Goal: Task Accomplishment & Management: Complete application form

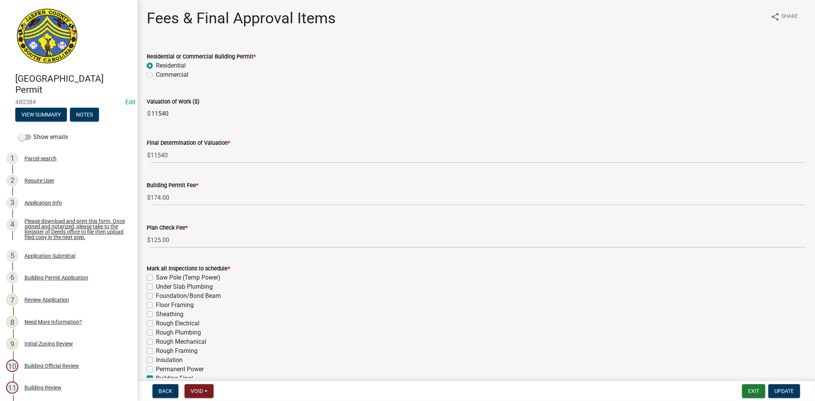
scroll to position [262, 0]
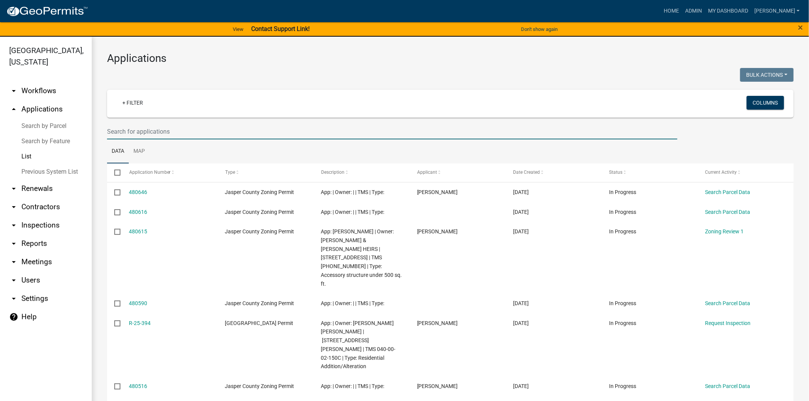
click at [142, 127] on input "text" at bounding box center [392, 132] width 570 height 16
click at [147, 128] on input "text" at bounding box center [392, 132] width 570 height 16
paste input "S-25-239"
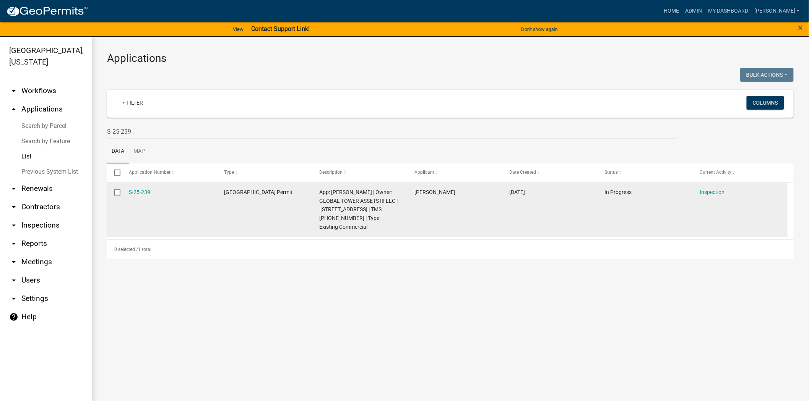
drag, startPoint x: 158, startPoint y: 190, endPoint x: 127, endPoint y: 194, distance: 31.1
click at [127, 194] on datatable-body-cell "S-25-239" at bounding box center [169, 210] width 95 height 55
copy link "S-25-239"
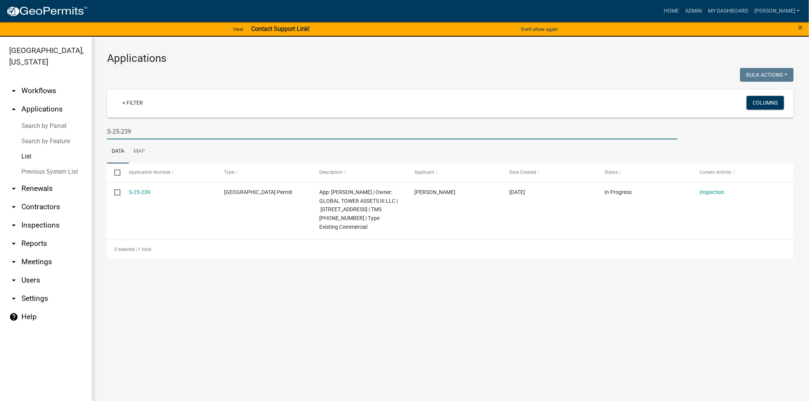
click at [147, 129] on input "S-25-239" at bounding box center [392, 132] width 570 height 16
type input "S"
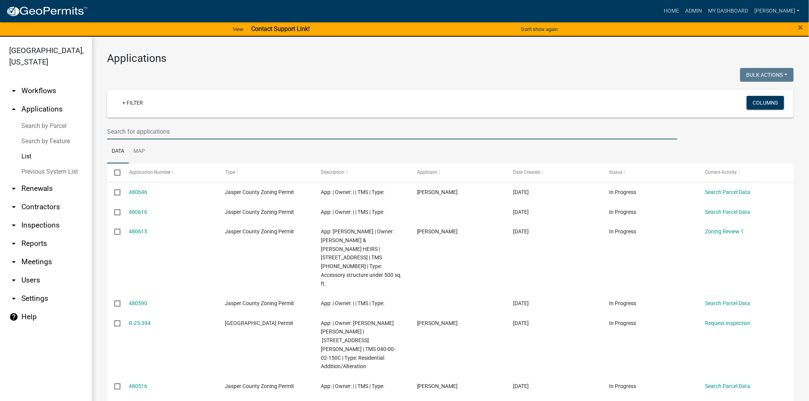
click at [115, 125] on input "text" at bounding box center [392, 132] width 570 height 16
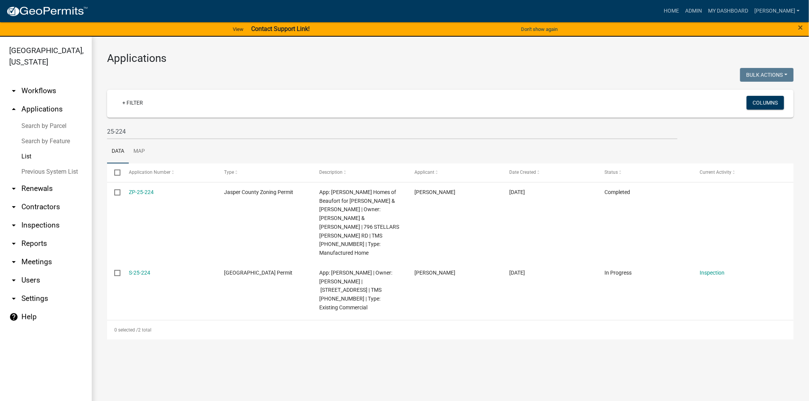
drag, startPoint x: 153, startPoint y: 256, endPoint x: 104, endPoint y: 255, distance: 48.5
click at [104, 255] on div "Applications Bulk Actions Void Expire Lock Withdraw + Filter Columns 25-224 Dat…" at bounding box center [450, 196] width 717 height 318
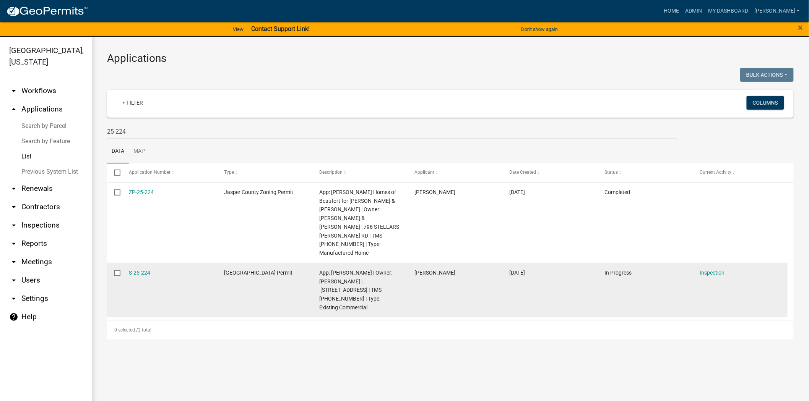
click at [196, 263] on datatable-body-cell "S-25-224" at bounding box center [169, 290] width 95 height 55
click at [171, 269] on div "S-25-224" at bounding box center [169, 273] width 80 height 9
drag, startPoint x: 157, startPoint y: 254, endPoint x: 133, endPoint y: 254, distance: 24.1
click at [125, 263] on datatable-body-cell "S-25-224" at bounding box center [169, 290] width 95 height 55
copy link "S-25-224"
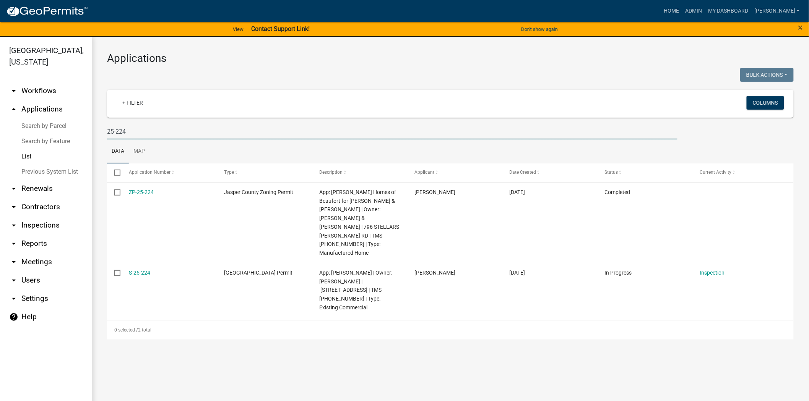
click at [144, 135] on input "25-224" at bounding box center [392, 132] width 570 height 16
type input "2"
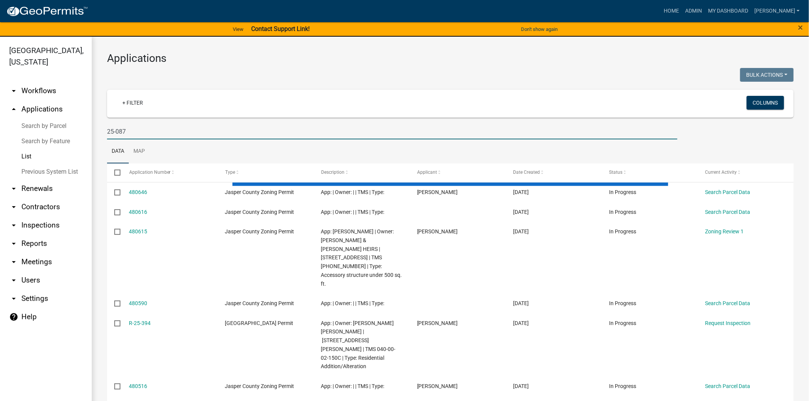
type input "25-087"
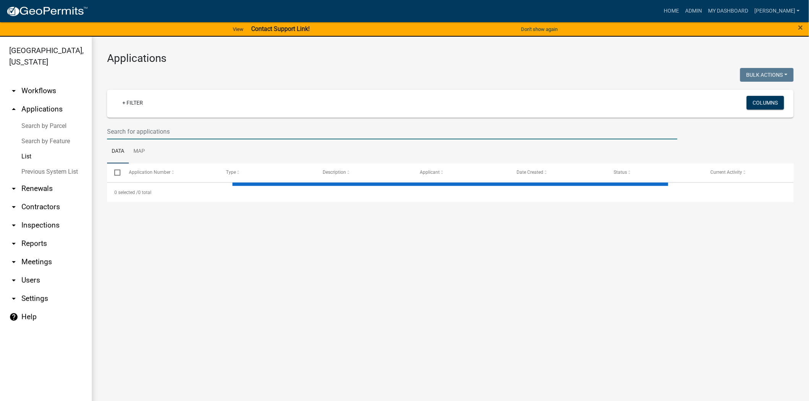
click at [109, 136] on input "text" at bounding box center [392, 132] width 570 height 16
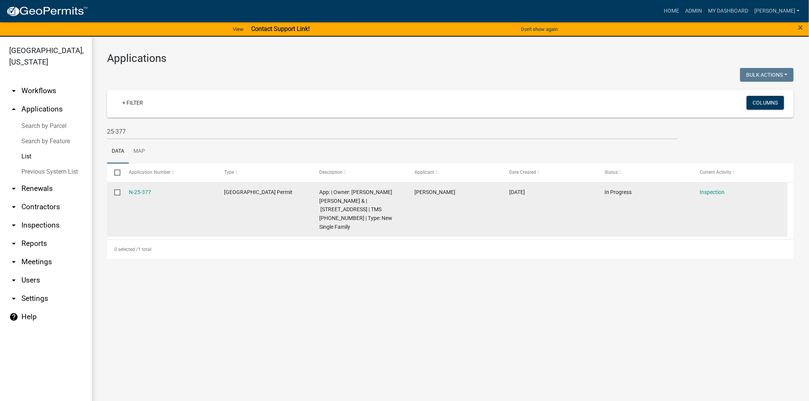
drag, startPoint x: 157, startPoint y: 192, endPoint x: 118, endPoint y: 191, distance: 38.6
click at [118, 191] on div "N-25-377 [GEOGRAPHIC_DATA] Permit App: | Owner: [PERSON_NAME] [PERSON_NAME] & |…" at bounding box center [447, 210] width 680 height 55
copy div "N-25-377"
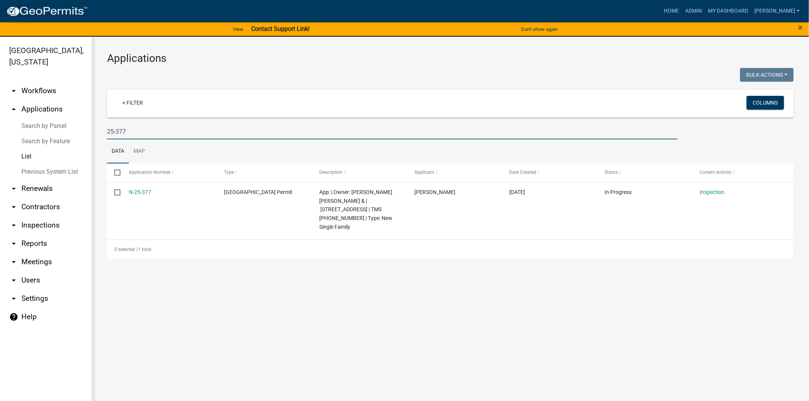
click at [159, 134] on input "25-377" at bounding box center [392, 132] width 570 height 16
type input "2"
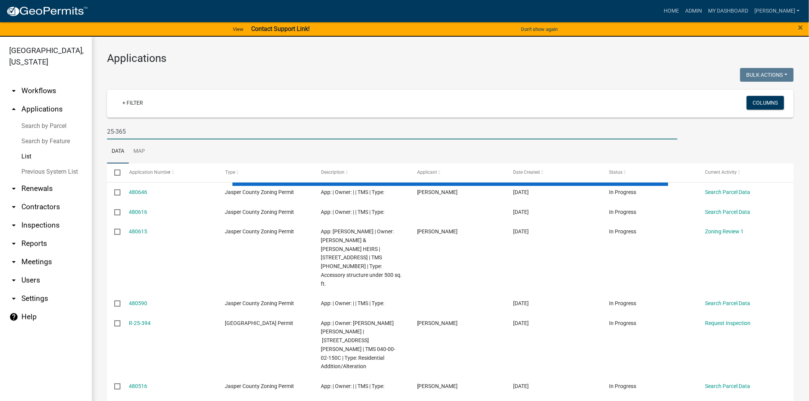
type input "25-365"
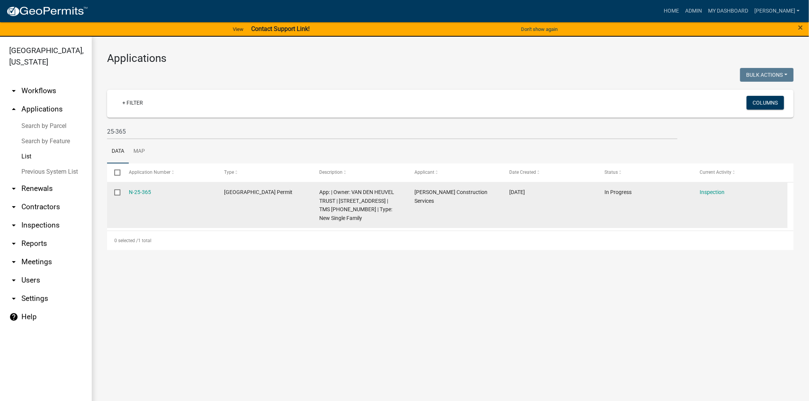
drag, startPoint x: 154, startPoint y: 191, endPoint x: 119, endPoint y: 194, distance: 35.6
click at [119, 194] on div "N-25-365 [GEOGRAPHIC_DATA] Permit App: | Owner: VAN DEN HEUVEL TRUST | [STREET_…" at bounding box center [447, 206] width 680 height 46
copy div "N-25-365"
click at [136, 191] on link "N-25-365" at bounding box center [140, 192] width 22 height 6
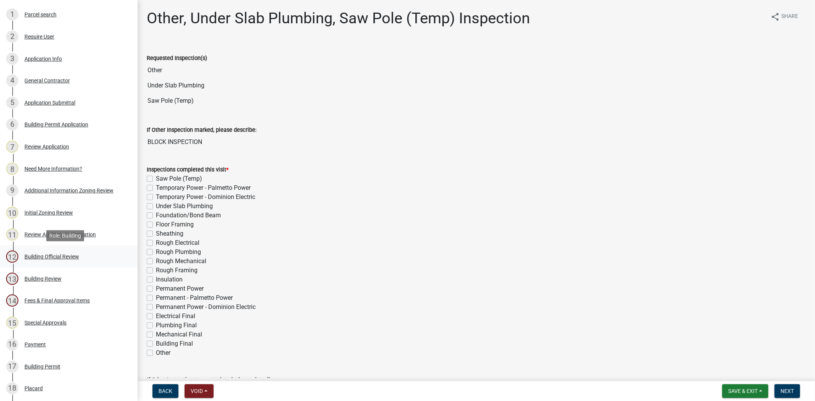
scroll to position [170, 0]
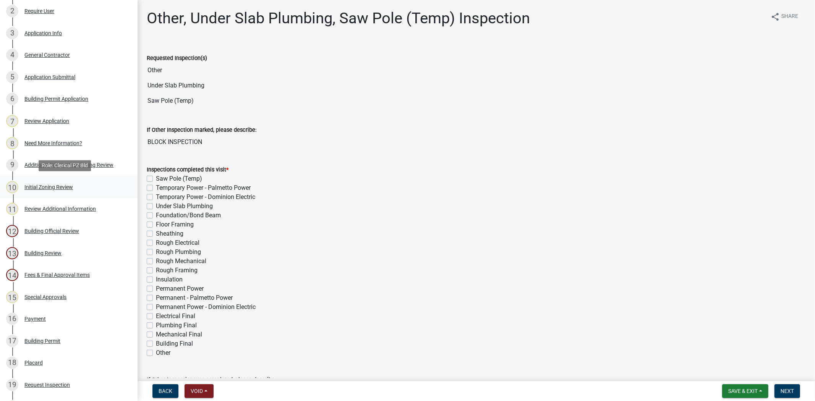
click at [55, 191] on div "10 Initial Zoning Review" at bounding box center [65, 187] width 119 height 12
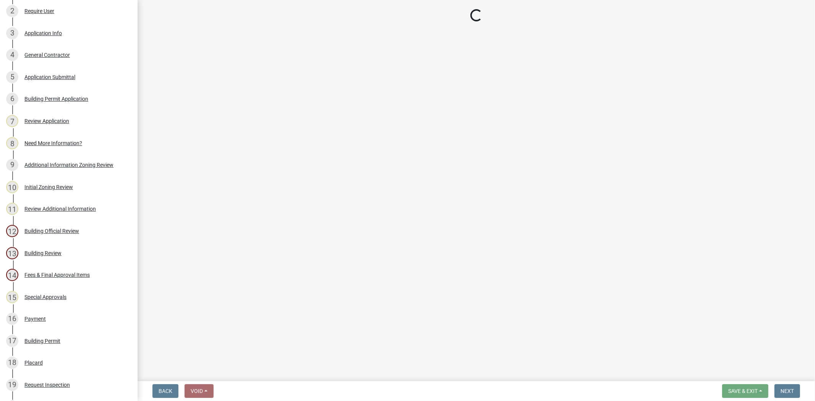
select select "28e8055b-422e-4c2e-9206-ce7b96ebb91b"
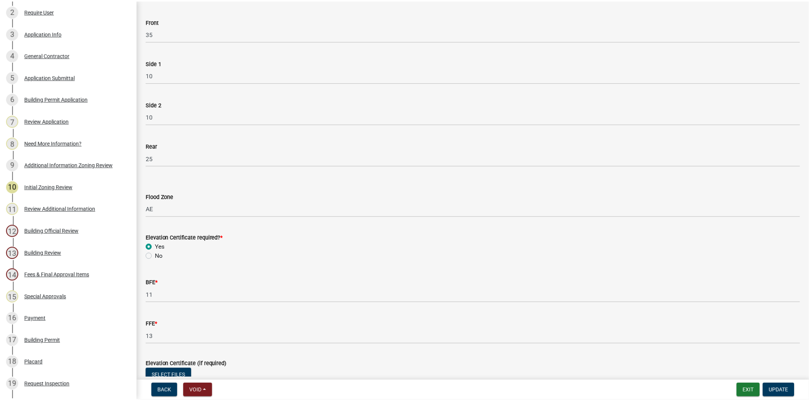
scroll to position [284, 0]
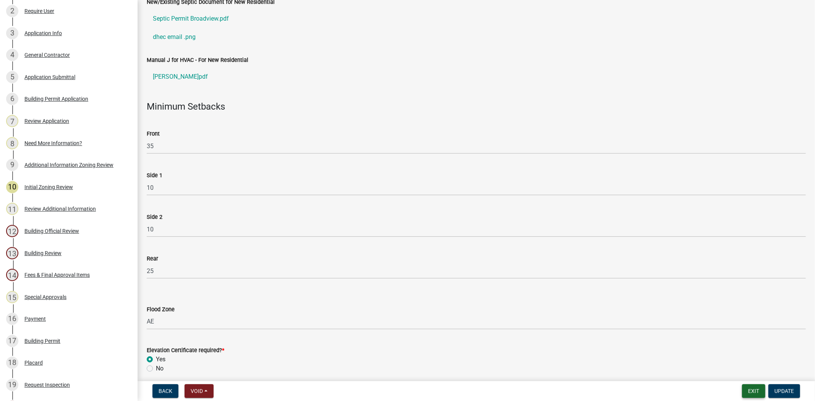
click at [745, 391] on button "Exit" at bounding box center [753, 391] width 23 height 14
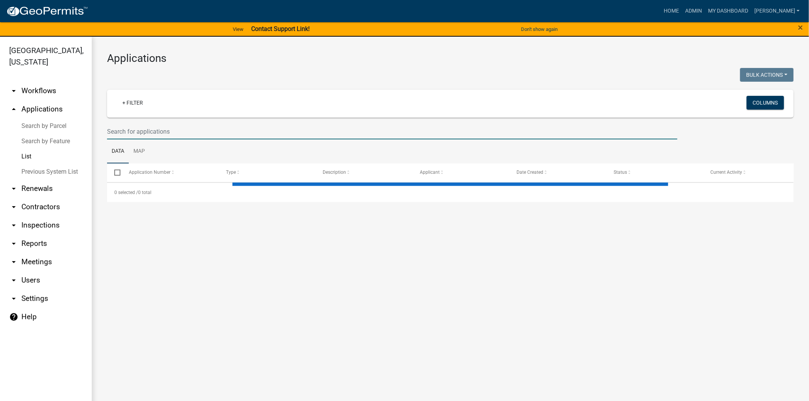
click at [166, 125] on input "text" at bounding box center [392, 132] width 570 height 16
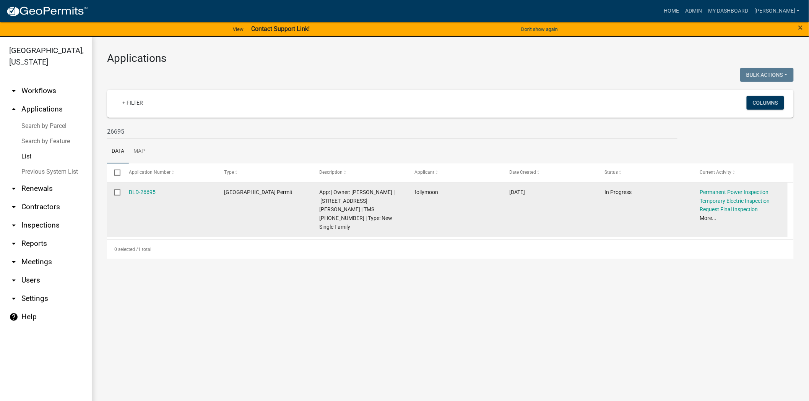
drag, startPoint x: 162, startPoint y: 193, endPoint x: 121, endPoint y: 187, distance: 41.6
click at [122, 187] on datatable-body-cell "BLD-26695" at bounding box center [169, 210] width 95 height 55
copy link "BLD-26695"
drag, startPoint x: 342, startPoint y: 199, endPoint x: 386, endPoint y: 199, distance: 44.3
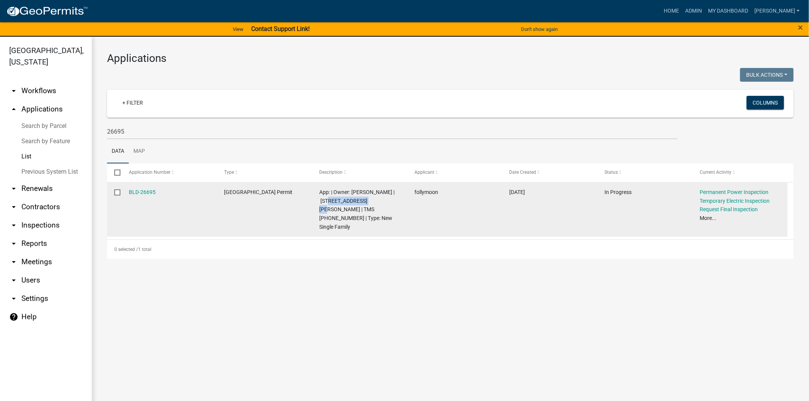
click at [386, 199] on span "App: | Owner: [PERSON_NAME] | [STREET_ADDRESS][PERSON_NAME] | TMS [PHONE_NUMBER…" at bounding box center [356, 209] width 75 height 41
copy span "[STREET_ADDRESS][PERSON_NAME]"
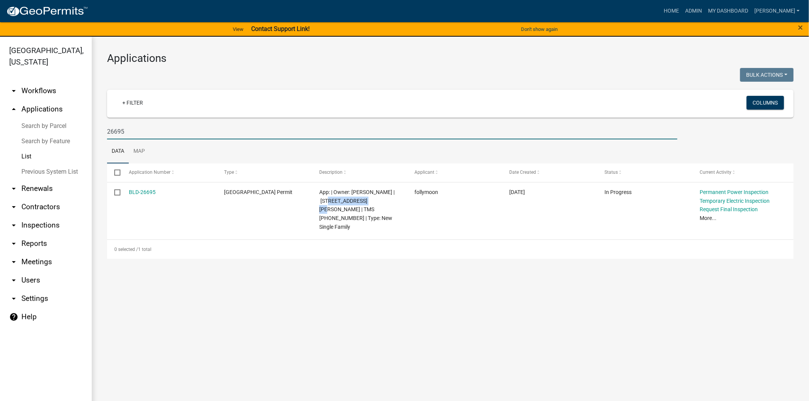
click at [146, 129] on input "26695" at bounding box center [392, 132] width 570 height 16
type input "2"
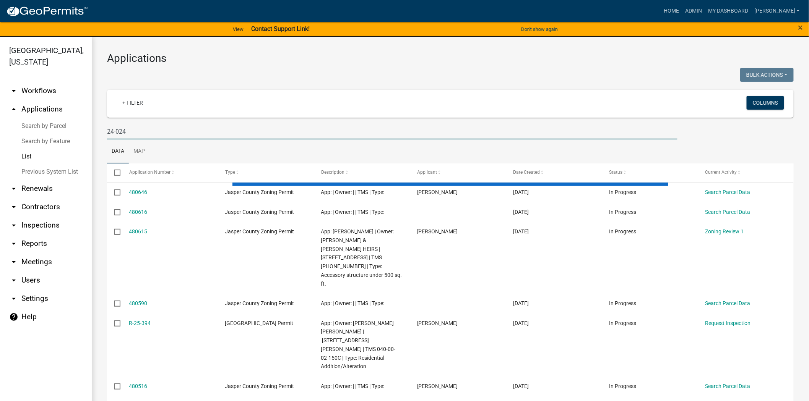
type input "24-024"
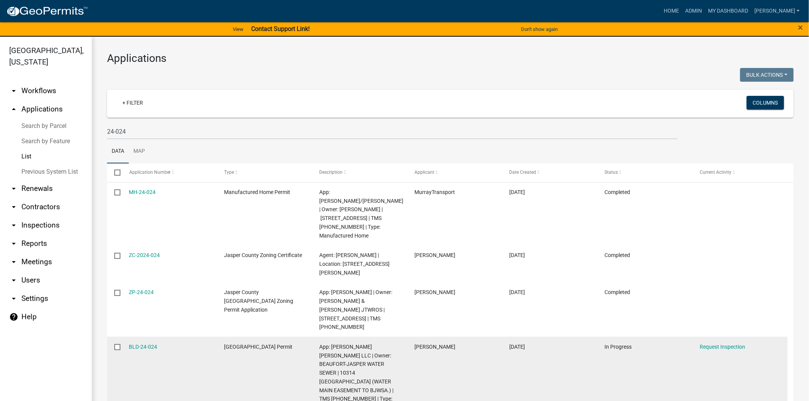
drag, startPoint x: 177, startPoint y: 341, endPoint x: 120, endPoint y: 338, distance: 56.6
click at [120, 338] on div "BLD-24-024 [GEOGRAPHIC_DATA] Permit App: [PERSON_NAME] [PERSON_NAME] LLC | Owne…" at bounding box center [447, 377] width 680 height 81
copy div "BLD-24-024"
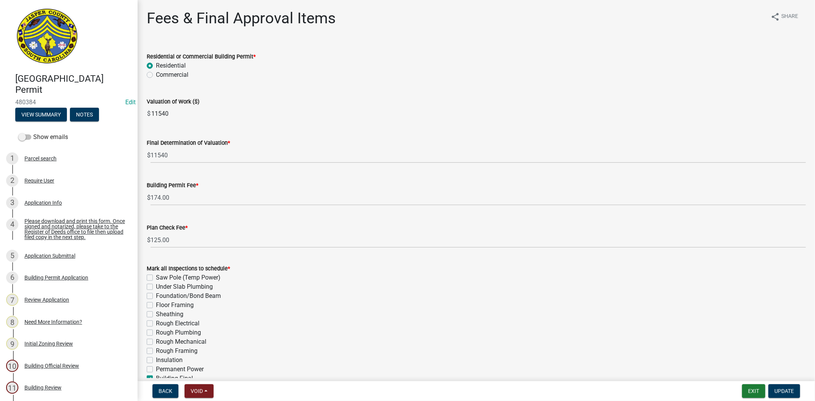
scroll to position [262, 0]
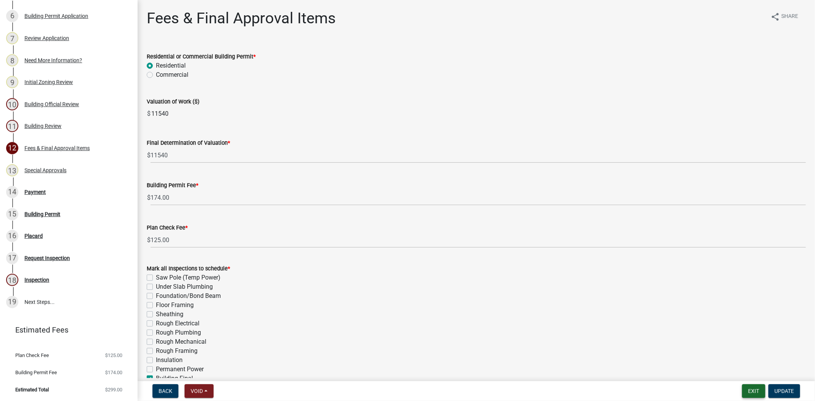
click at [754, 392] on button "Exit" at bounding box center [753, 391] width 23 height 14
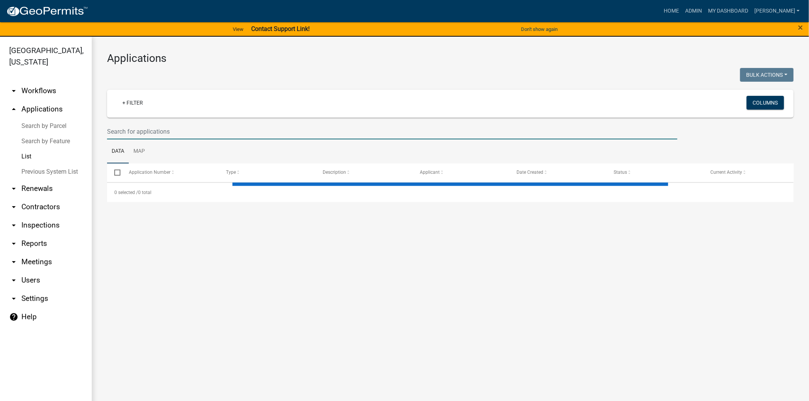
drag, startPoint x: 205, startPoint y: 132, endPoint x: 203, endPoint y: 127, distance: 6.0
click at [204, 131] on input "text" at bounding box center [392, 132] width 570 height 16
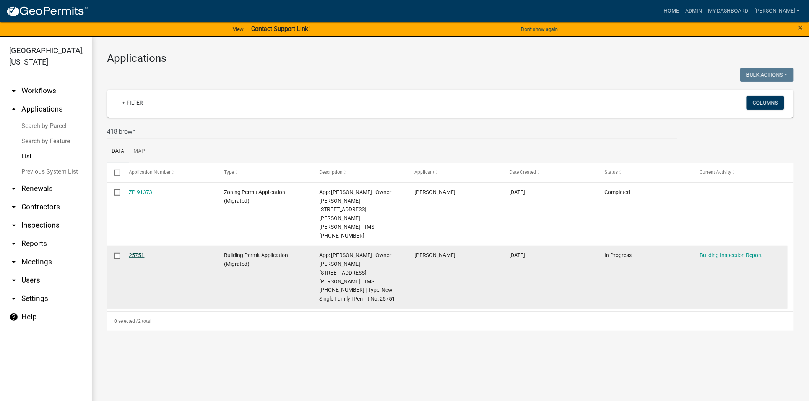
type input "418 brown"
click at [132, 252] on link "25751" at bounding box center [136, 255] width 15 height 6
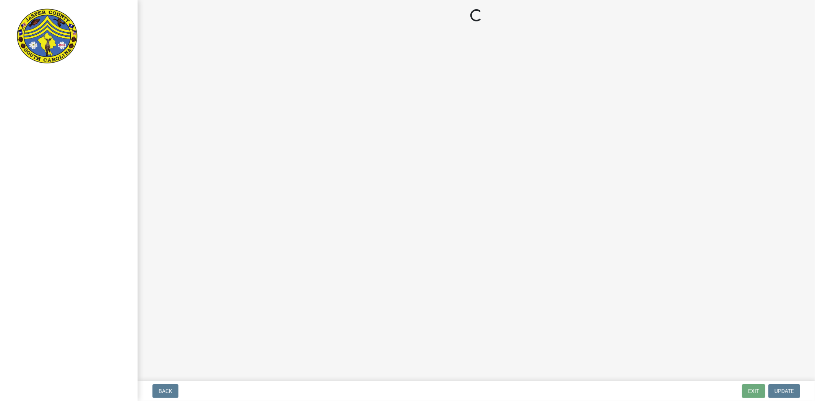
select select "1fd2ea8c-d3fa-421a-a714-565fc228ffd5"
select select "6601e0c7-5937-44f2-8030-00d9a15f712a"
select select "92c2531c-6ecd-46da-8058-e14a6536db75"
select select "fdda8028-9dac-40f9-a250-f3ab834b005a"
select select "c1914784-b206-422f-a5bd-3d87b0004478"
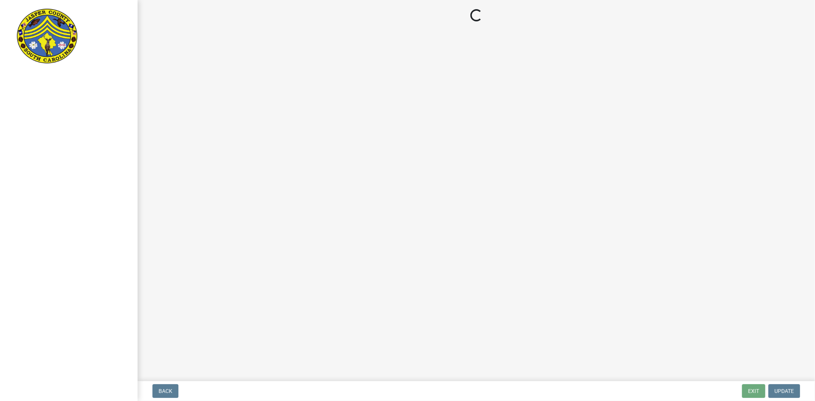
select select "b7ac16bc-f51e-452c-a0de-62c73891cea5"
select select "1ea1eec9-1267-4caa-8d89-0fafbd050fcc"
select select "88a2096b-c1f7-4fdb-8782-b9d94d5a77ee"
select select "cb5709df-d811-4efd-be59-2bfb8a048045"
select select "ae8ebd1d-69d0-45c7-b7ef-7d2425d4c48c"
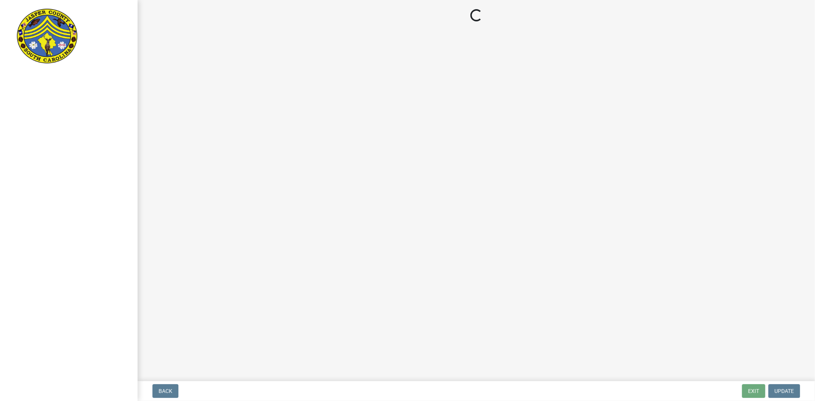
select select "c1a418ad-4ce1-4945-8f01-3181f99ad196"
select select "435b5419-b1db-4133-94d6-c7b298ef7bf0"
select select "5e5a4c22-e60d-4387-87c7-730266b45f1f"
select select "19066980-0fa2-413f-8a35-cbab83e0e7f1"
select select "f254d864-72bd-4ff0-b142-6b961f3de9bc"
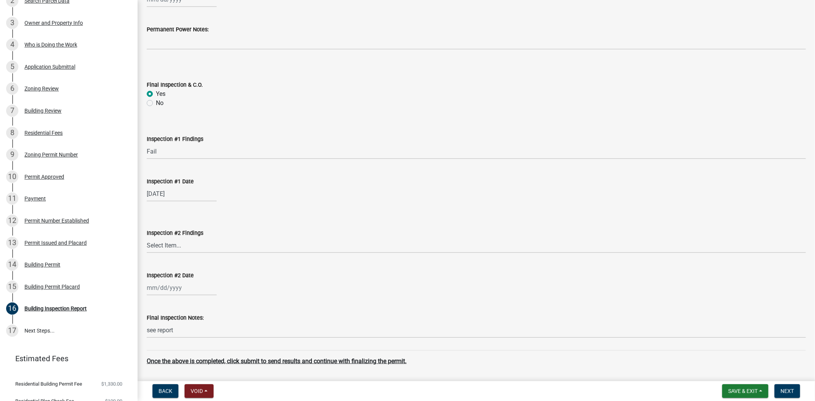
scroll to position [177, 0]
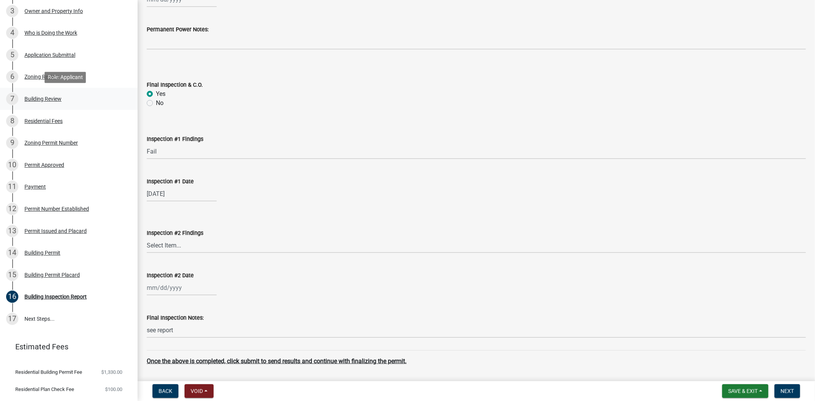
click at [44, 101] on div "7 Building Review" at bounding box center [65, 99] width 119 height 12
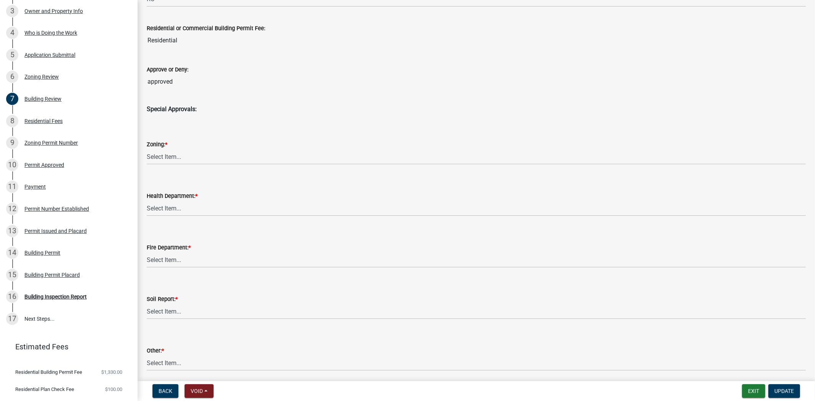
scroll to position [523, 0]
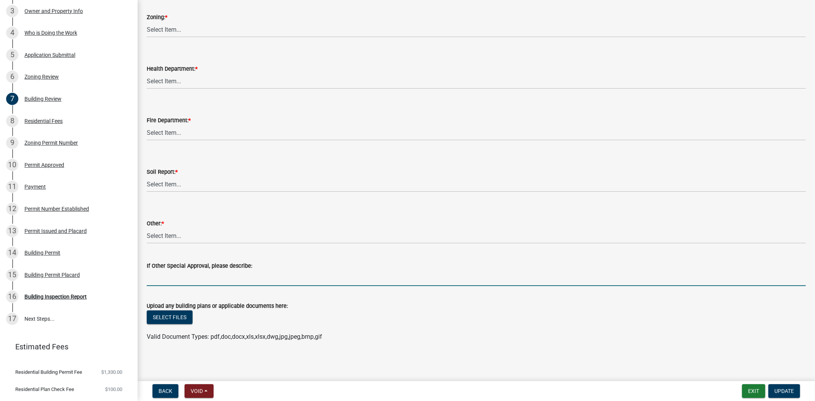
click at [177, 280] on input "If Other Special Approval, please describe:" at bounding box center [476, 279] width 659 height 16
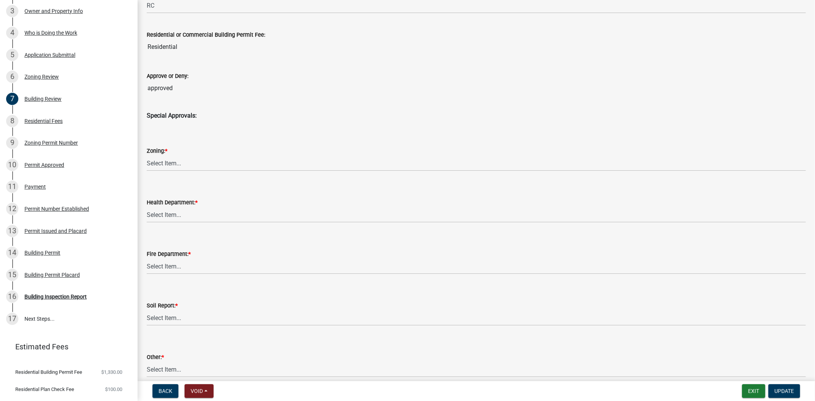
scroll to position [425, 0]
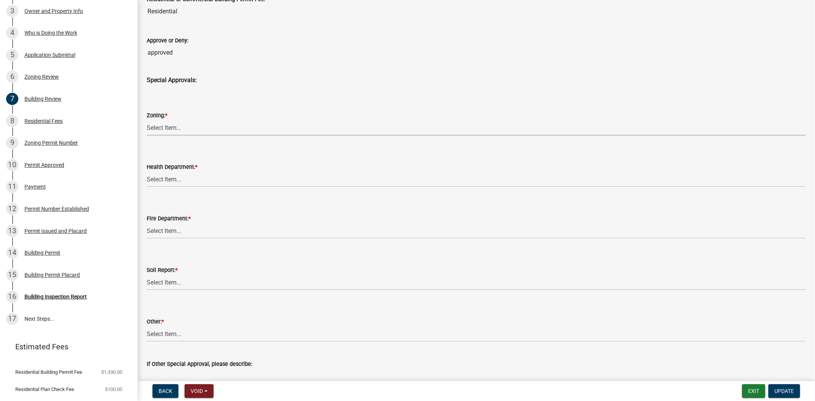
click at [165, 123] on select "Select Item... Received Not Required" at bounding box center [476, 128] width 659 height 16
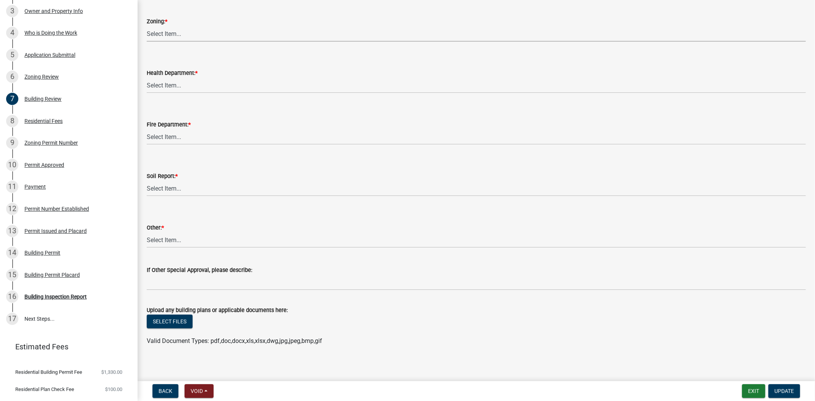
scroll to position [523, 0]
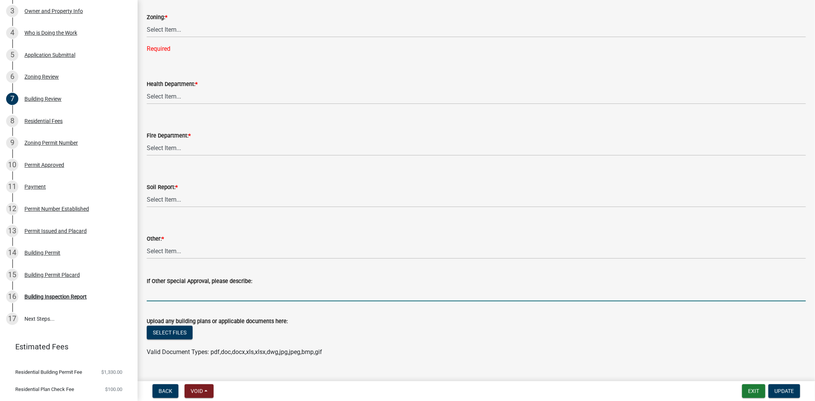
click at [171, 282] on form "If Other Special Approval, please describe:" at bounding box center [476, 289] width 659 height 25
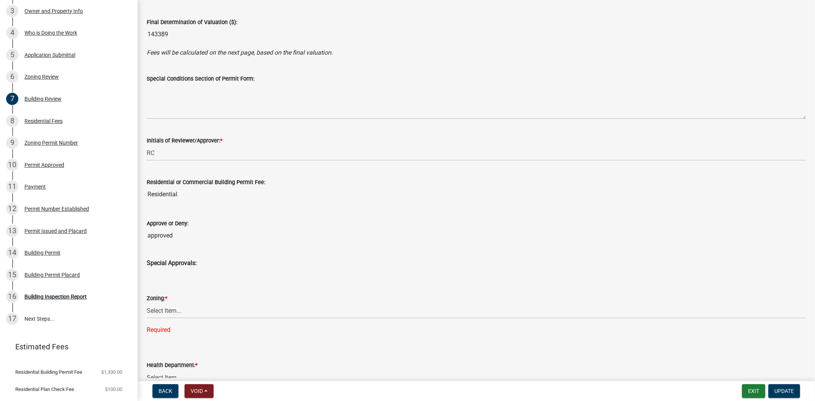
scroll to position [395, 0]
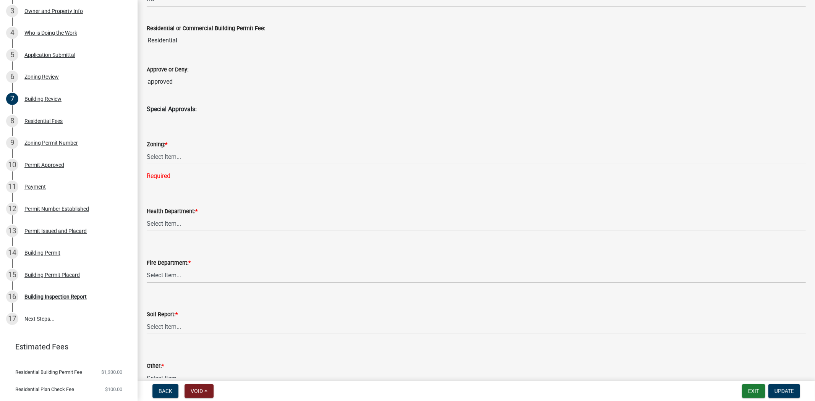
type input "update"
click at [162, 158] on select "Select Item... Received Not Required" at bounding box center [476, 157] width 659 height 16
click at [147, 149] on select "Select Item... Received Not Required" at bounding box center [476, 157] width 659 height 16
select select "1d067825-91d8-400c-8a31-25e2f998da74"
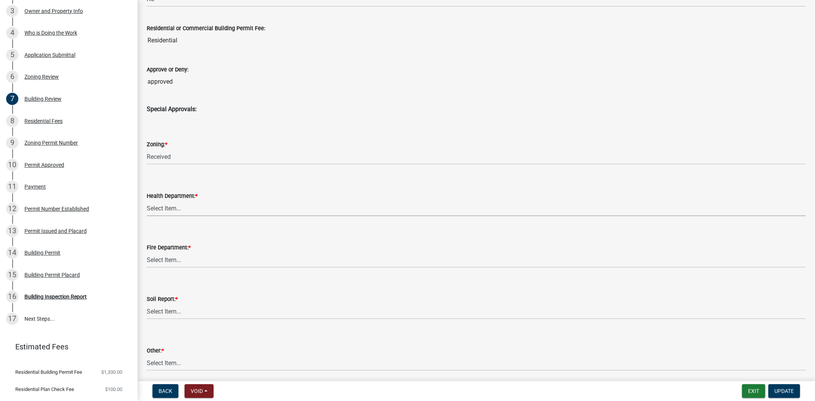
click at [170, 204] on select "Select Item... Received Not Required" at bounding box center [476, 209] width 659 height 16
click at [147, 201] on select "Select Item... Received Not Required" at bounding box center [476, 209] width 659 height 16
select select "5fea67d1-a3c7-4f06-b872-f0054890c692"
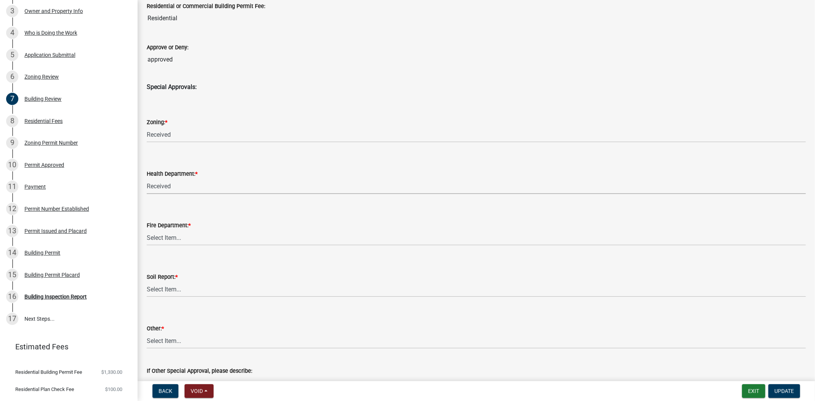
scroll to position [438, 0]
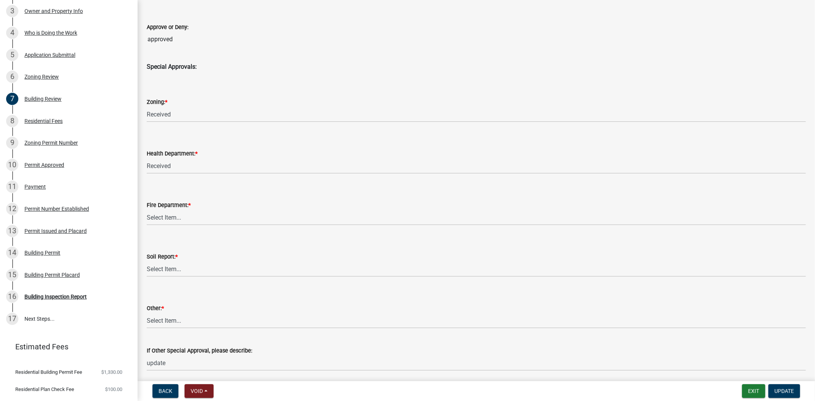
click at [170, 204] on label "Fire Department: *" at bounding box center [169, 205] width 44 height 5
click at [170, 210] on select "Select Item... Received Not Required" at bounding box center [476, 218] width 659 height 16
click at [164, 214] on select "Select Item... Received Not Required" at bounding box center [476, 218] width 659 height 16
click at [147, 210] on select "Select Item... Received Not Required" at bounding box center [476, 218] width 659 height 16
select select "c88b4208-a5a6-44ee-8f17-b6e7cb8c69b6"
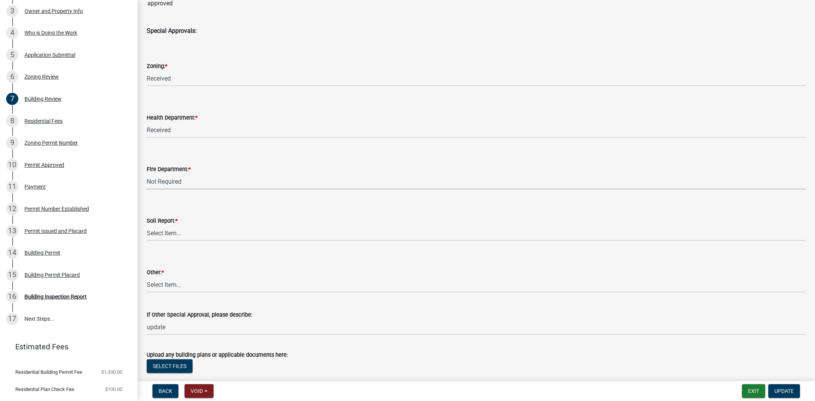
scroll to position [523, 0]
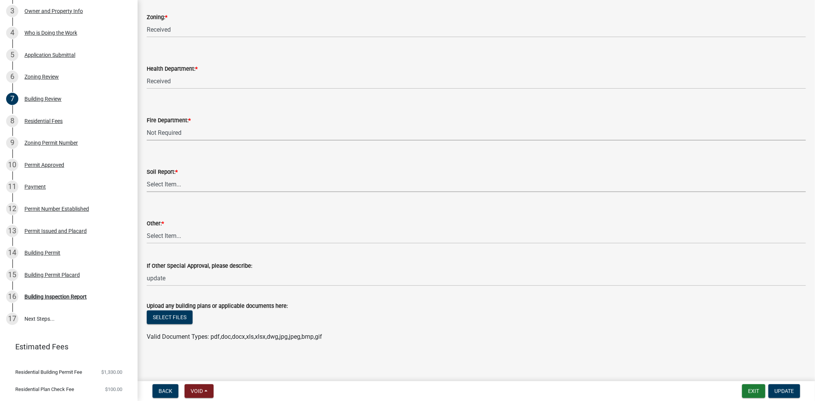
click at [158, 179] on select "Select Item... Received Not Required" at bounding box center [476, 185] width 659 height 16
click at [147, 177] on select "Select Item... Received Not Required" at bounding box center [476, 185] width 659 height 16
select select "a886f257-8a9f-49b7-ae73-7614446331ba"
click at [162, 232] on select "Select Item... Received Not Required" at bounding box center [476, 236] width 659 height 16
click at [147, 228] on select "Select Item... Received Not Required" at bounding box center [476, 236] width 659 height 16
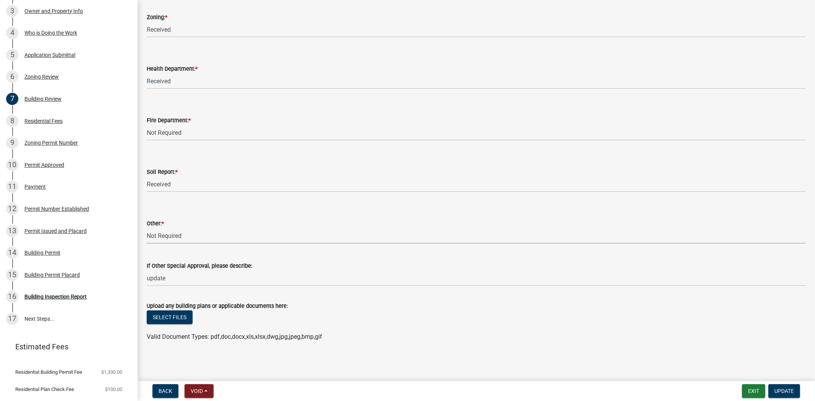
select select "fc4c1afe-0178-4b07-892b-a3d2cabbf2ad"
click at [177, 286] on wm-data-entity-input "If Other Special Approval, please describe: update" at bounding box center [476, 272] width 659 height 42
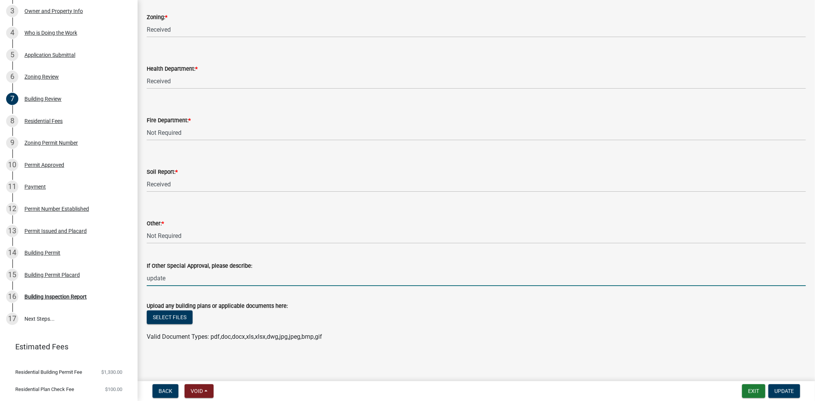
click at [175, 280] on input "update" at bounding box center [476, 279] width 659 height 16
type input "u"
type input "Permit Renew 9-18-25 for 6 months"
click at [785, 390] on span "Update" at bounding box center [784, 391] width 19 height 6
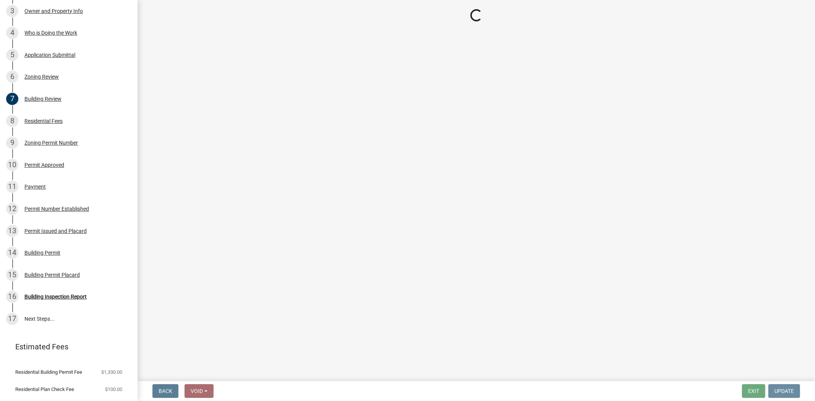
scroll to position [0, 0]
select select "1fd2ea8c-d3fa-421a-a714-565fc228ffd5"
select select "6601e0c7-5937-44f2-8030-00d9a15f712a"
select select "92c2531c-6ecd-46da-8058-e14a6536db75"
select select "fdda8028-9dac-40f9-a250-f3ab834b005a"
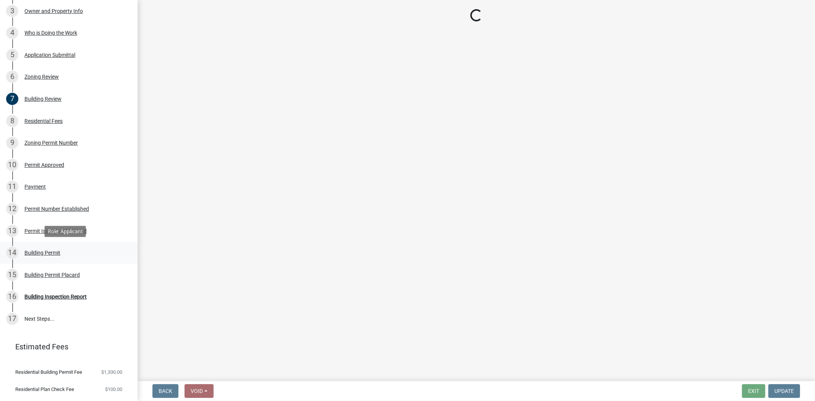
select select "c1914784-b206-422f-a5bd-3d87b0004478"
select select "b7ac16bc-f51e-452c-a0de-62c73891cea5"
select select "1ea1eec9-1267-4caa-8d89-0fafbd050fcc"
select select "88a2096b-c1f7-4fdb-8782-b9d94d5a77ee"
select select "cb5709df-d811-4efd-be59-2bfb8a048045"
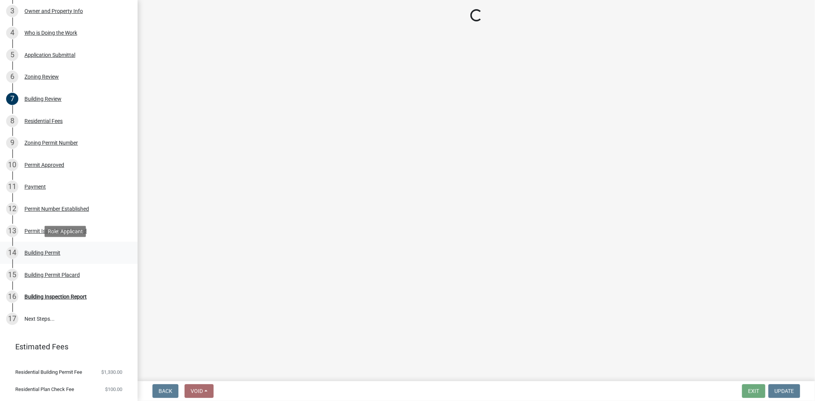
select select "ae8ebd1d-69d0-45c7-b7ef-7d2425d4c48c"
select select "c1a418ad-4ce1-4945-8f01-3181f99ad196"
select select "435b5419-b1db-4133-94d6-c7b298ef7bf0"
select select "5e5a4c22-e60d-4387-87c7-730266b45f1f"
select select "19066980-0fa2-413f-8a35-cbab83e0e7f1"
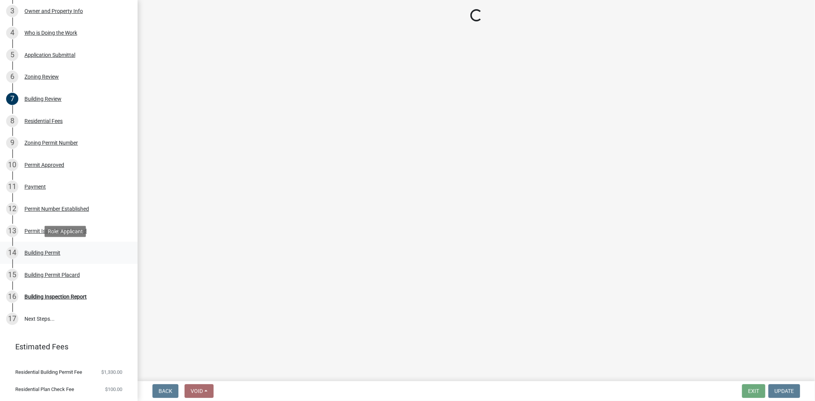
select select "f254d864-72bd-4ff0-b142-6b961f3de9bc"
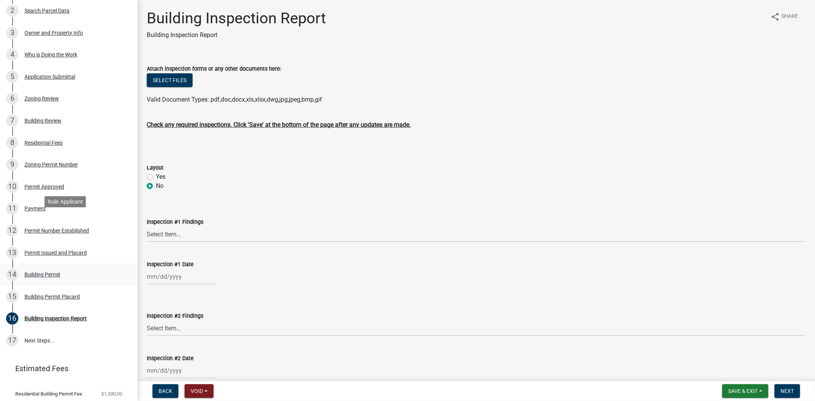
scroll to position [156, 0]
click at [39, 273] on div "Building Permit" at bounding box center [42, 273] width 36 height 5
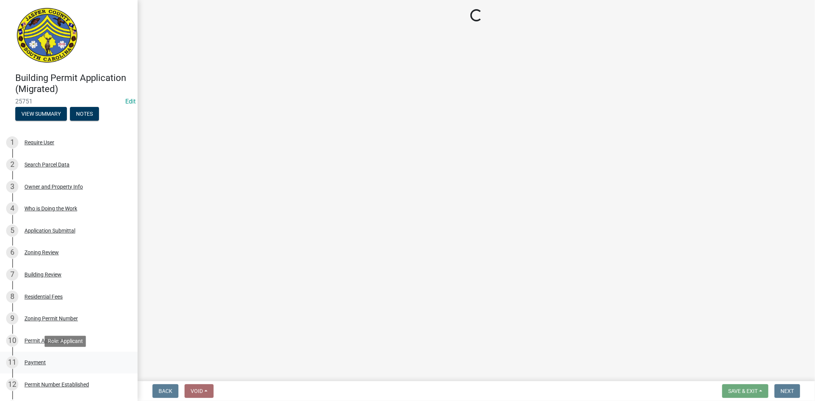
scroll to position [0, 0]
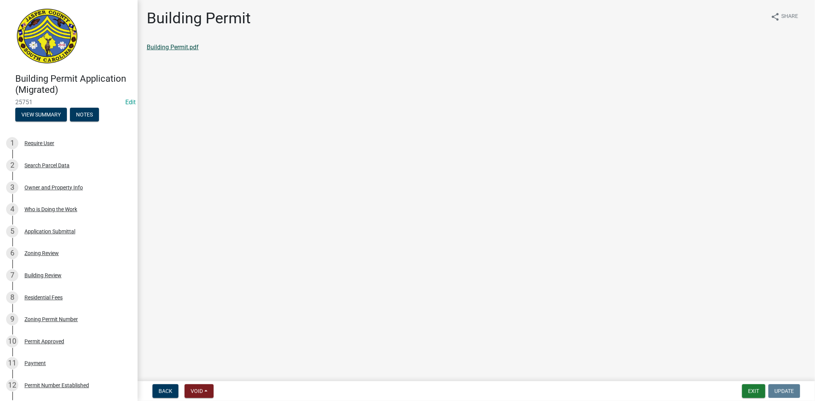
click at [163, 48] on link "Building Permit.pdf" at bounding box center [173, 47] width 52 height 7
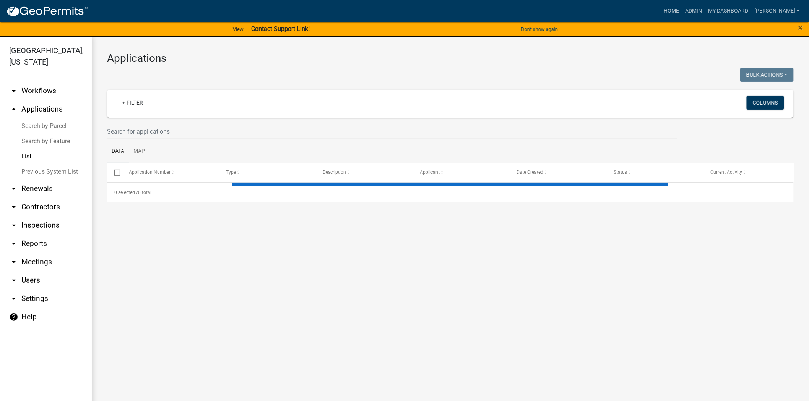
click at [230, 135] on input "text" at bounding box center [392, 132] width 570 height 16
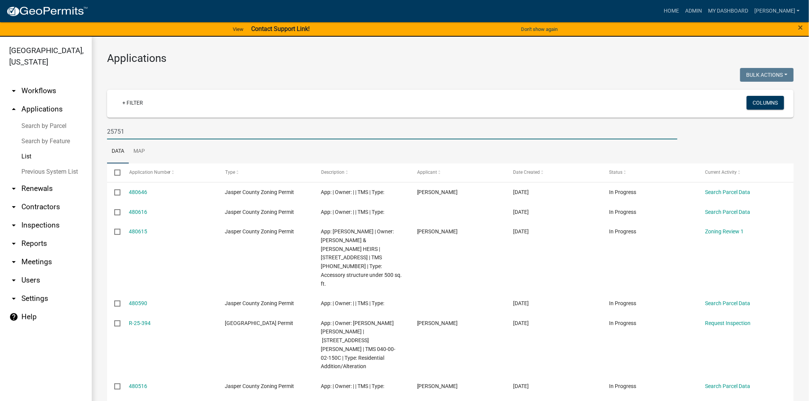
type input "25751"
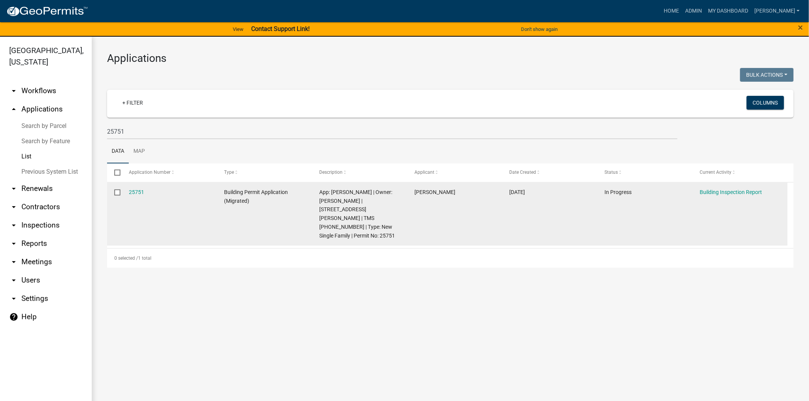
drag, startPoint x: 149, startPoint y: 191, endPoint x: 122, endPoint y: 190, distance: 26.8
click at [122, 190] on datatable-body-cell "25751" at bounding box center [169, 214] width 95 height 63
copy link "25751"
click at [130, 190] on link "25751" at bounding box center [136, 192] width 15 height 6
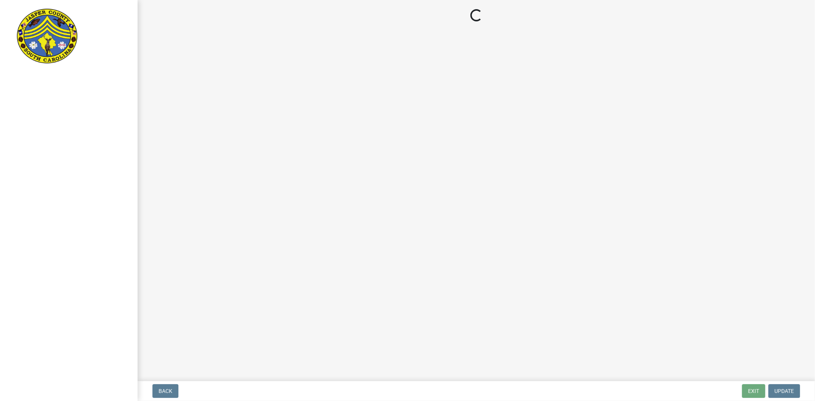
select select "1fd2ea8c-d3fa-421a-a714-565fc228ffd5"
select select "6601e0c7-5937-44f2-8030-00d9a15f712a"
select select "92c2531c-6ecd-46da-8058-e14a6536db75"
select select "fdda8028-9dac-40f9-a250-f3ab834b005a"
select select "c1914784-b206-422f-a5bd-3d87b0004478"
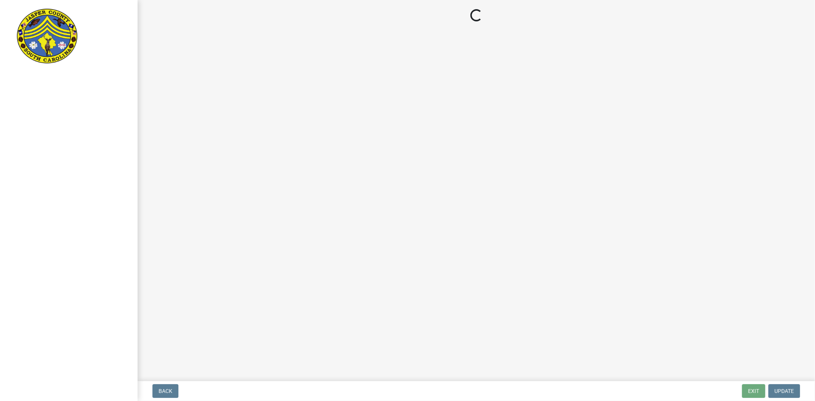
select select "b7ac16bc-f51e-452c-a0de-62c73891cea5"
select select "1ea1eec9-1267-4caa-8d89-0fafbd050fcc"
select select "88a2096b-c1f7-4fdb-8782-b9d94d5a77ee"
select select "cb5709df-d811-4efd-be59-2bfb8a048045"
select select "ae8ebd1d-69d0-45c7-b7ef-7d2425d4c48c"
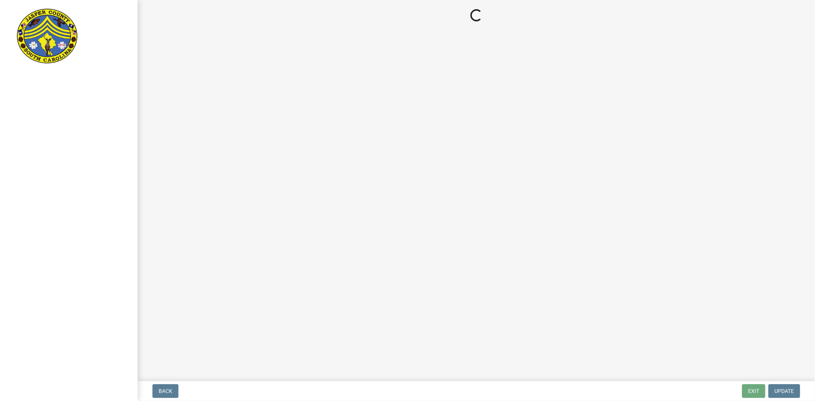
select select "c1a418ad-4ce1-4945-8f01-3181f99ad196"
select select "435b5419-b1db-4133-94d6-c7b298ef7bf0"
select select "5e5a4c22-e60d-4387-87c7-730266b45f1f"
select select "19066980-0fa2-413f-8a35-cbab83e0e7f1"
select select "f254d864-72bd-4ff0-b142-6b961f3de9bc"
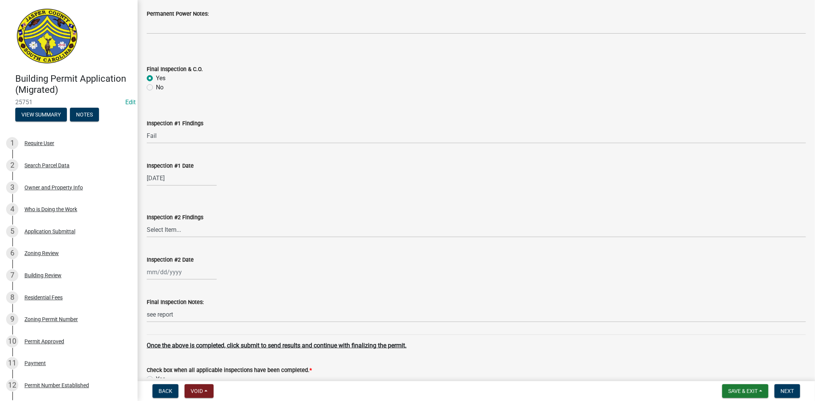
scroll to position [2968, 0]
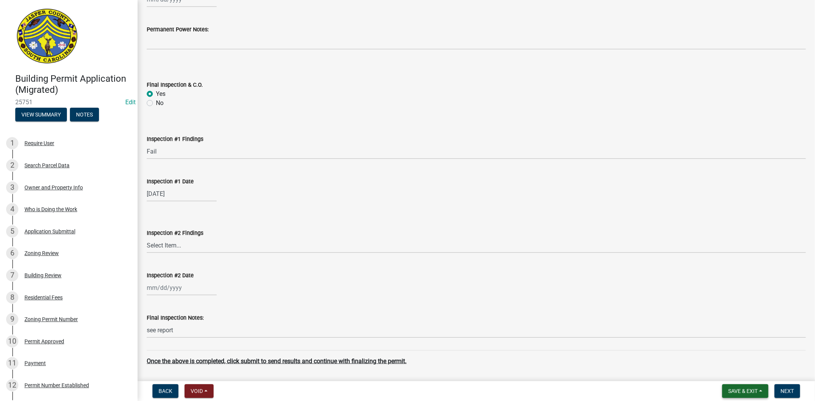
click at [739, 385] on button "Save & Exit" at bounding box center [745, 391] width 46 height 14
click at [733, 374] on button "Save & Exit" at bounding box center [737, 371] width 61 height 18
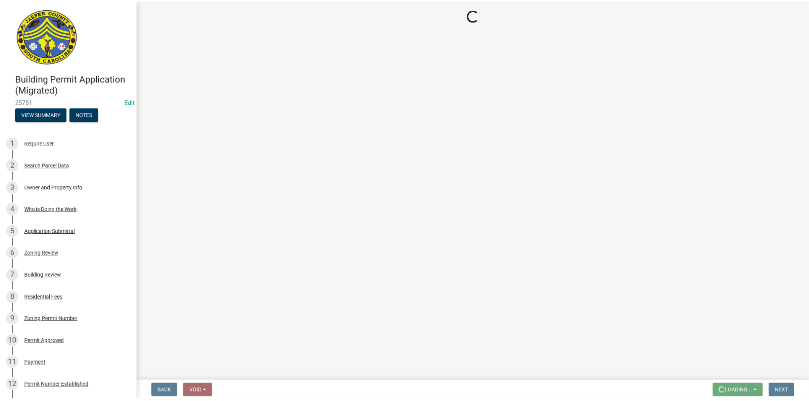
scroll to position [0, 0]
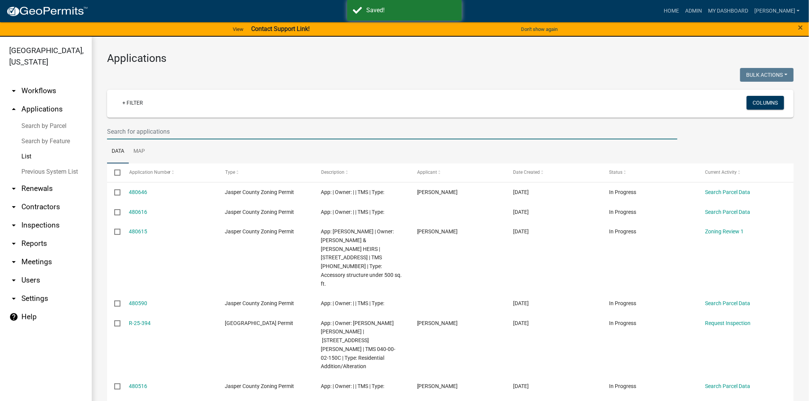
click at [255, 126] on input "text" at bounding box center [392, 132] width 570 height 16
